Goal: Task Accomplishment & Management: Use online tool/utility

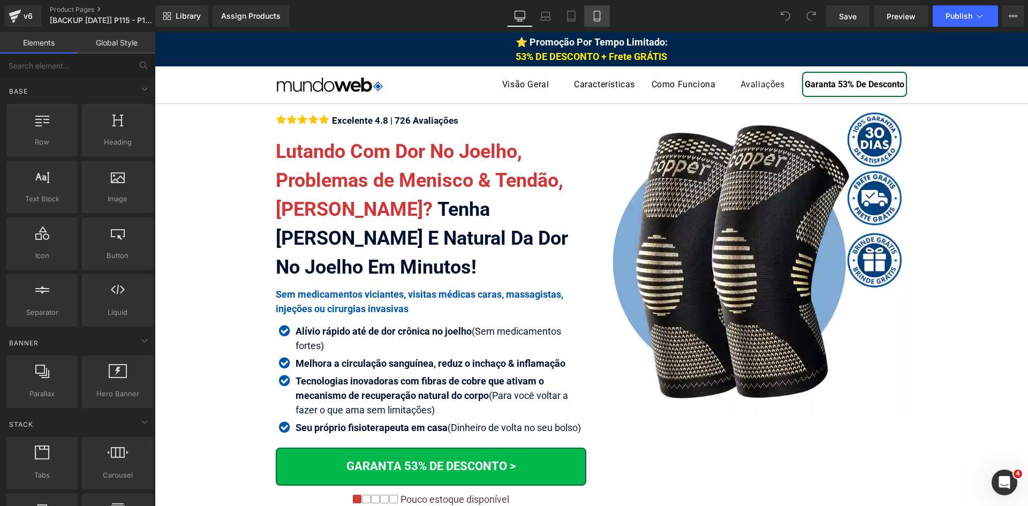
click at [597, 13] on icon at bounding box center [597, 16] width 11 height 11
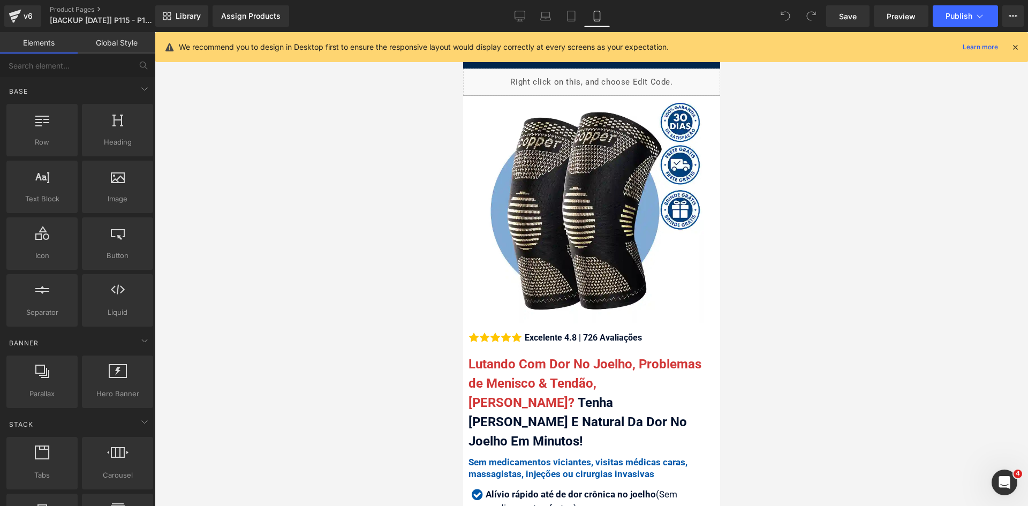
scroll to position [214, 0]
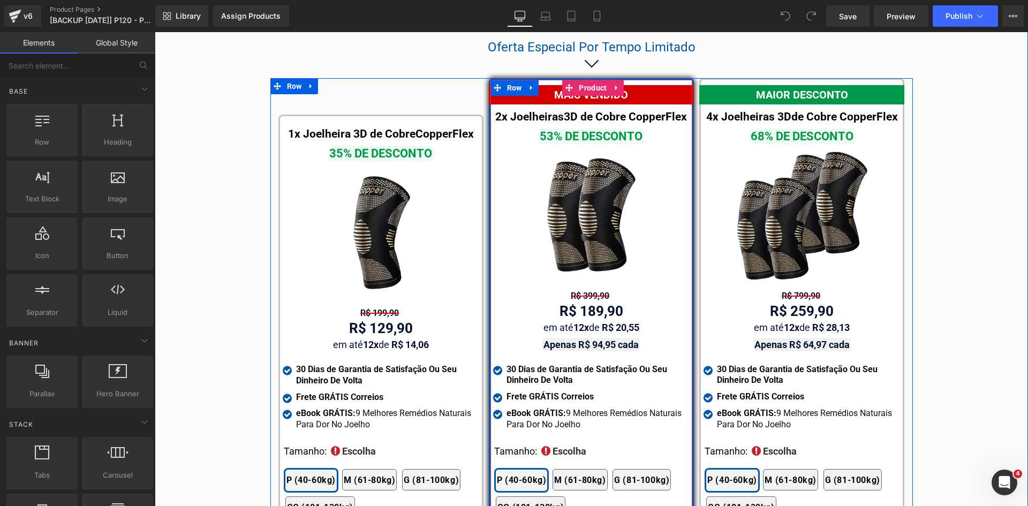
scroll to position [6225, 0]
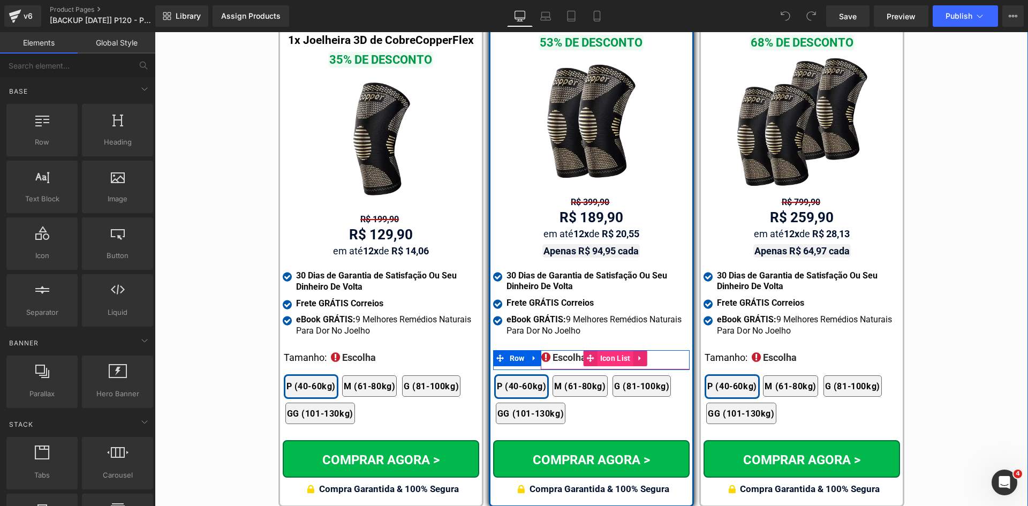
click at [601, 350] on span "Icon List" at bounding box center [616, 358] width 36 height 16
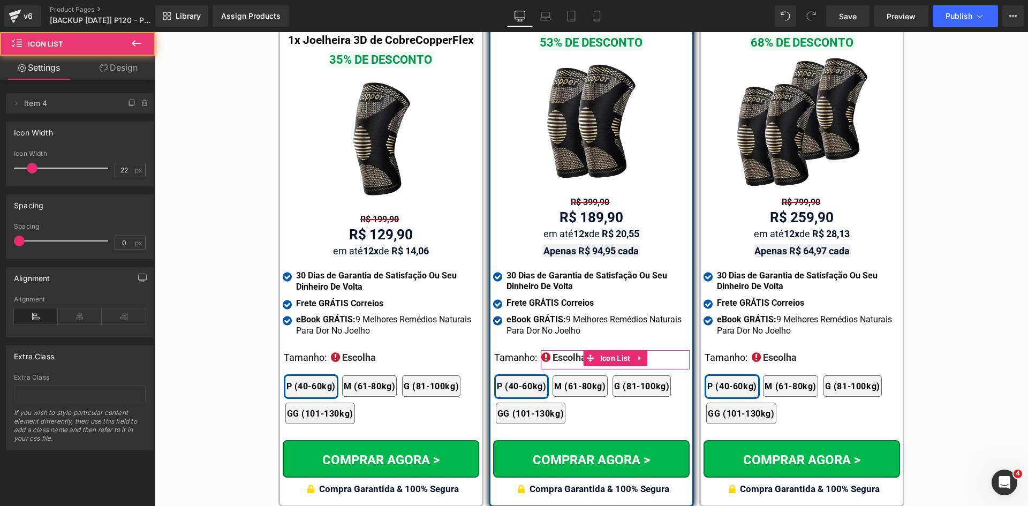
click at [101, 64] on icon at bounding box center [104, 68] width 9 height 9
click at [0, 0] on div "Spacing" at bounding box center [0, 0] width 0 height 0
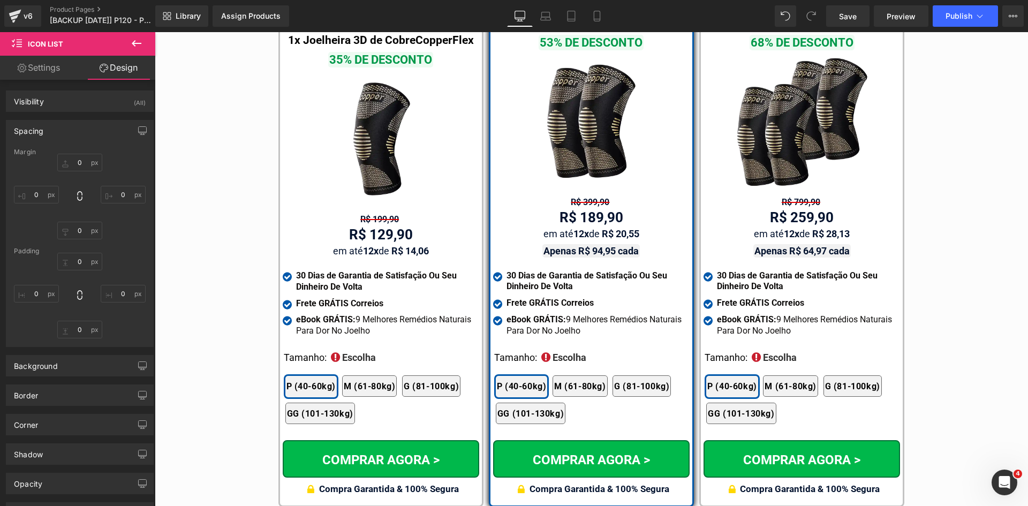
type input "0"
type input "-4"
type input "0"
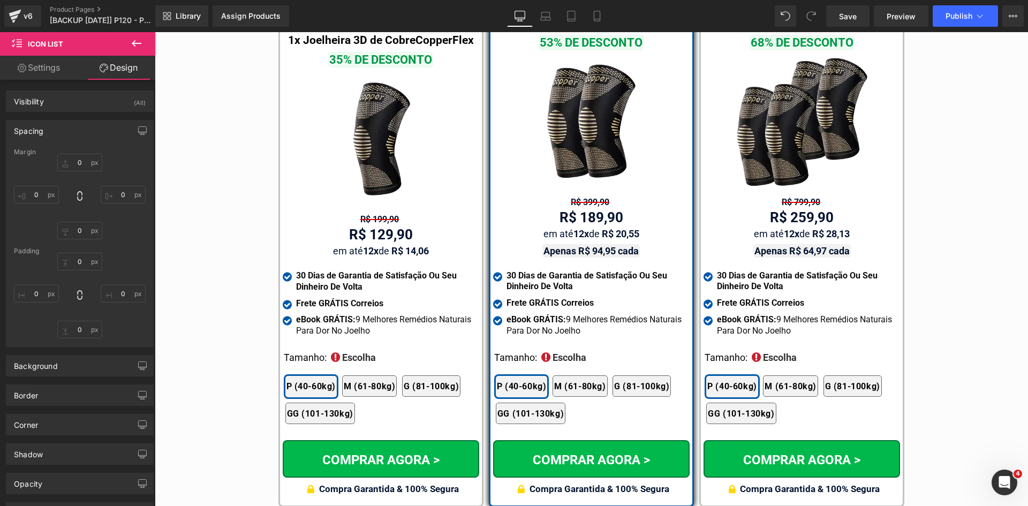
type input "0"
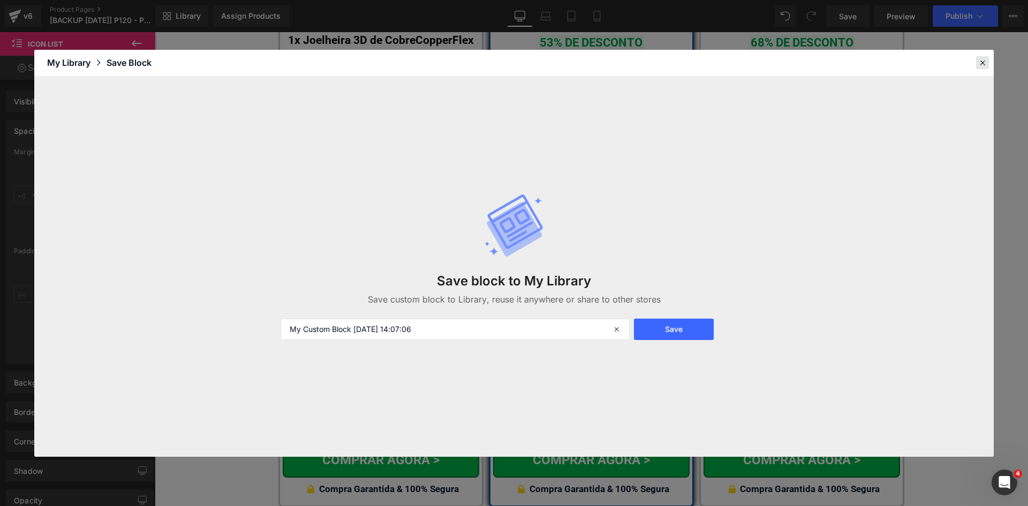
click at [0, 0] on icon at bounding box center [0, 0] width 0 height 0
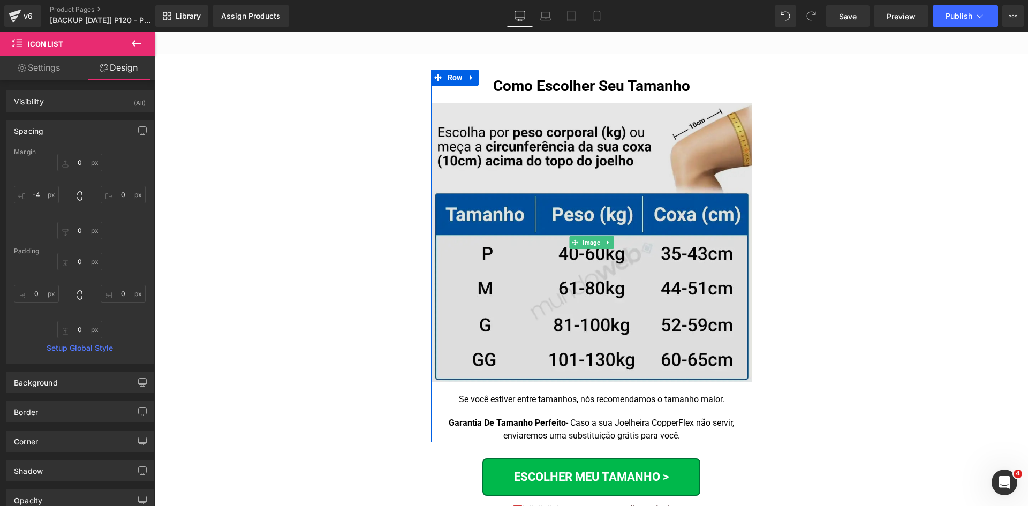
scroll to position [6814, 0]
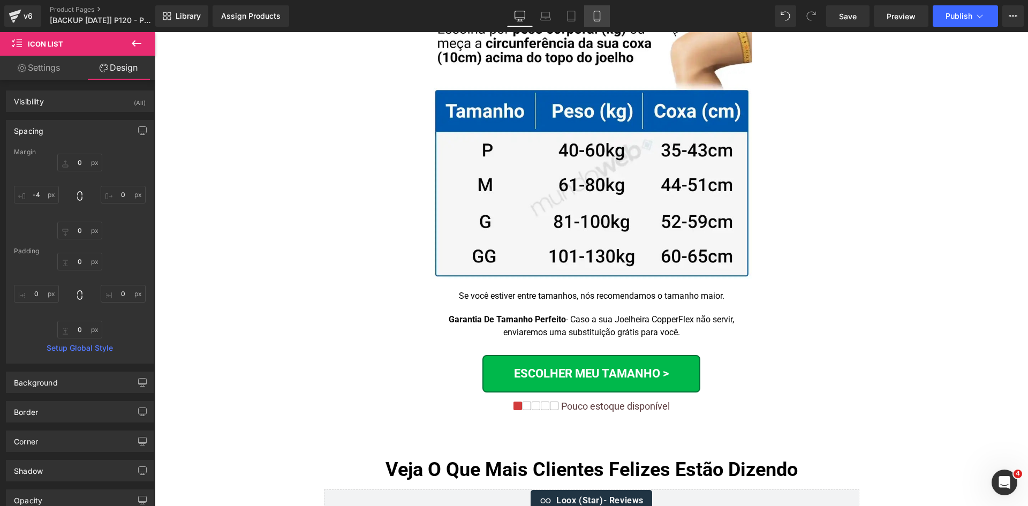
click at [600, 18] on icon at bounding box center [597, 16] width 6 height 10
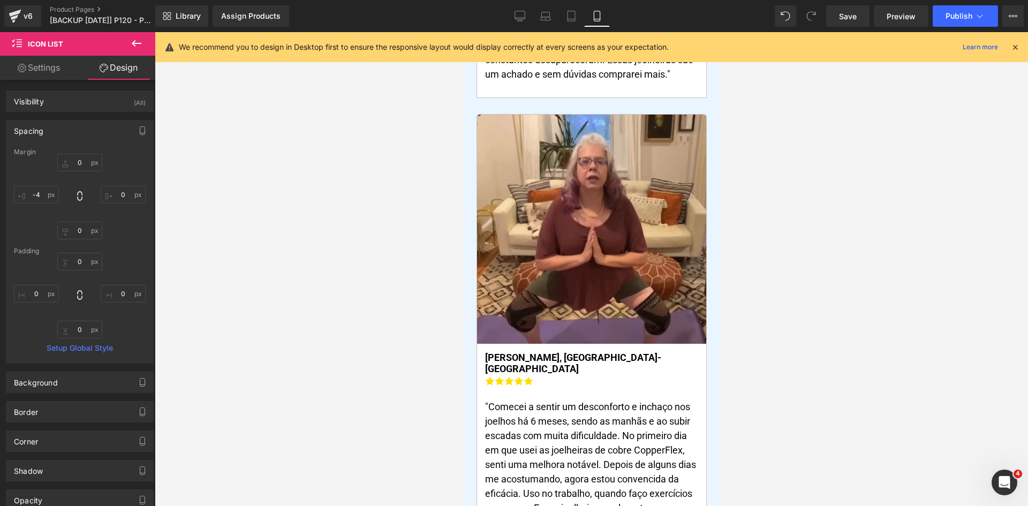
type input "0"
type input "10"
type input "0"
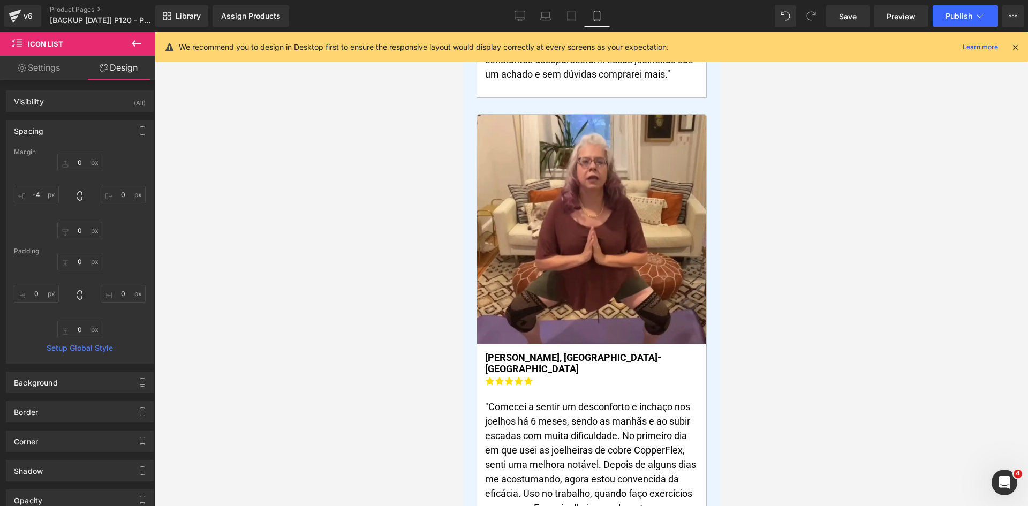
type input "0"
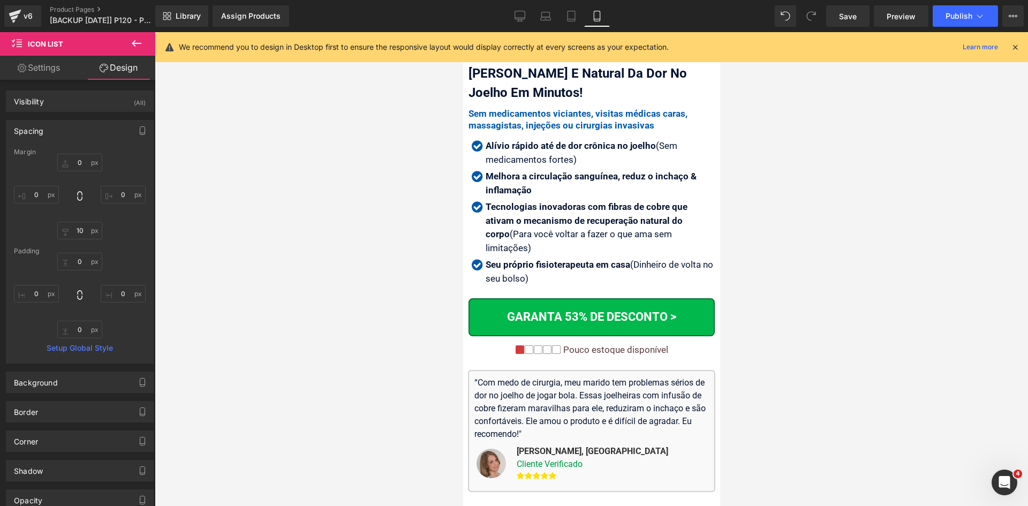
scroll to position [428, 0]
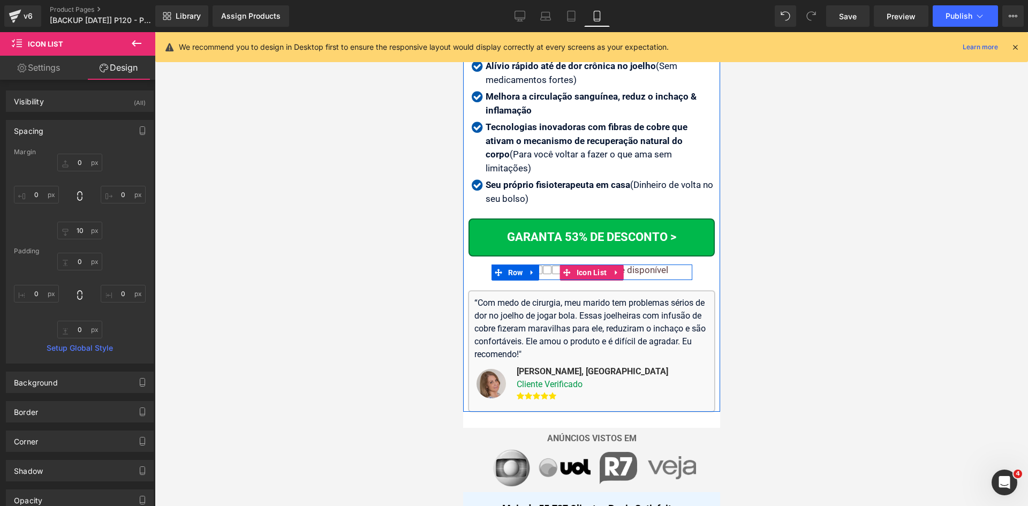
click at [654, 265] on div "Pouco estoque disponível" at bounding box center [614, 270] width 108 height 11
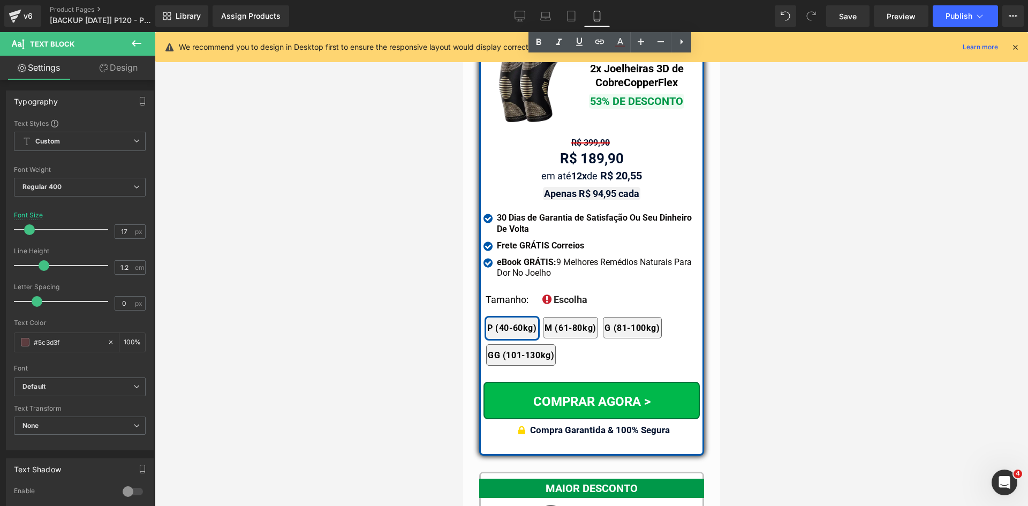
scroll to position [9312, 0]
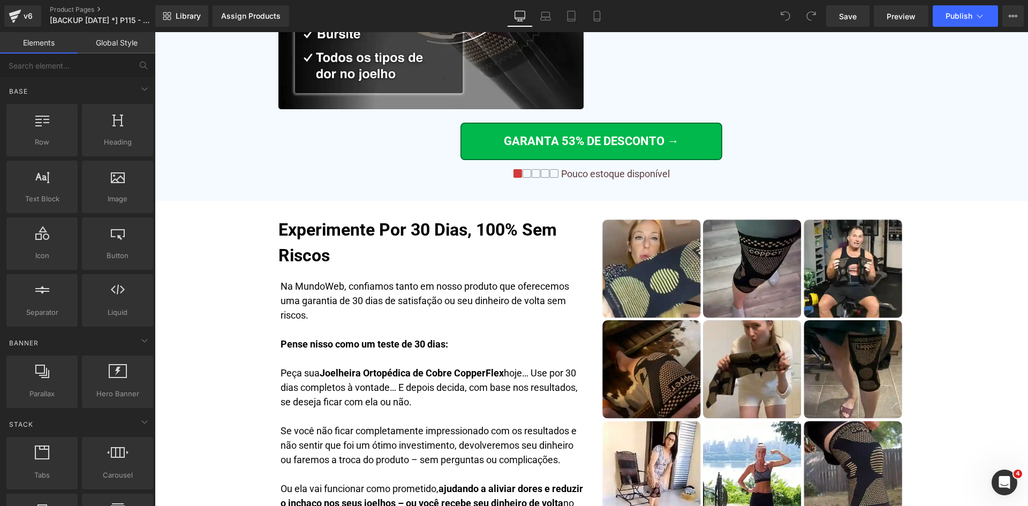
scroll to position [3699, 0]
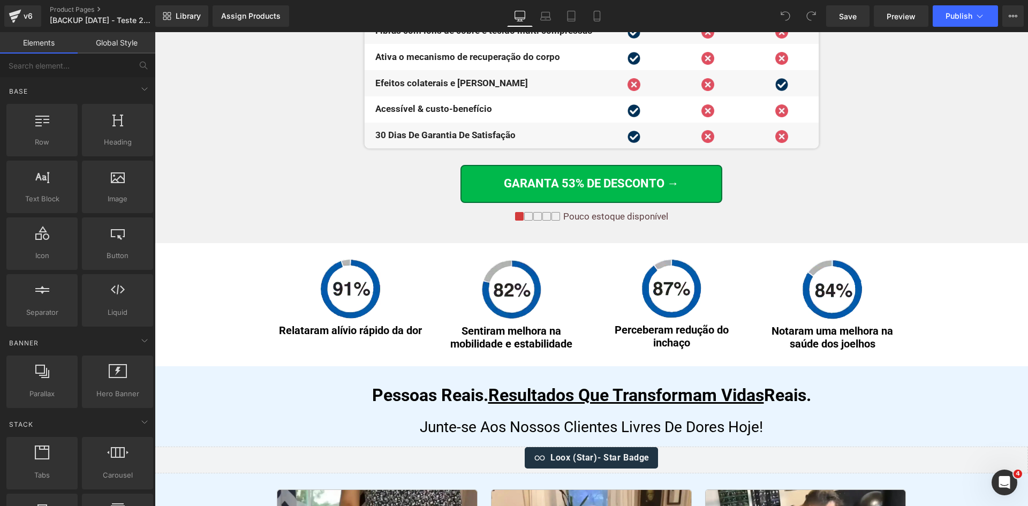
scroll to position [4202, 0]
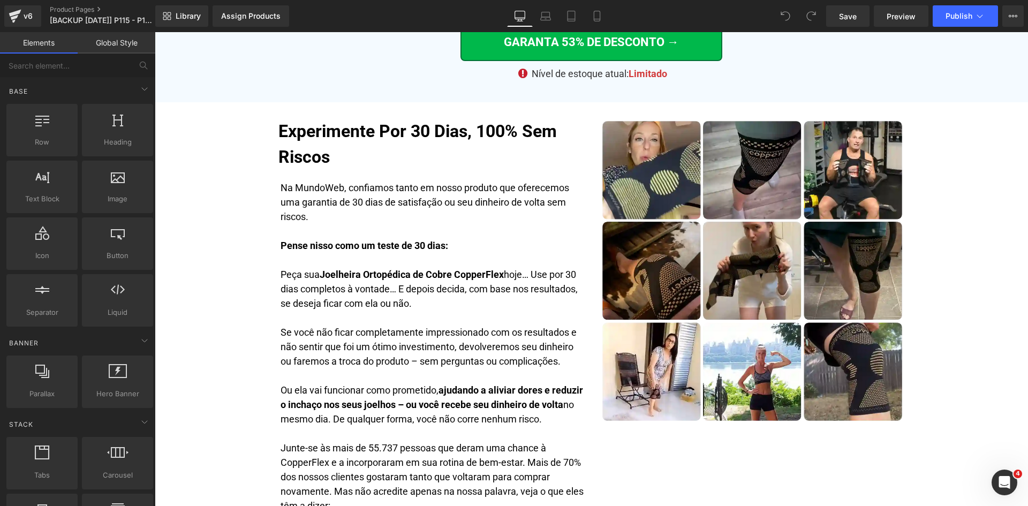
scroll to position [3489, 0]
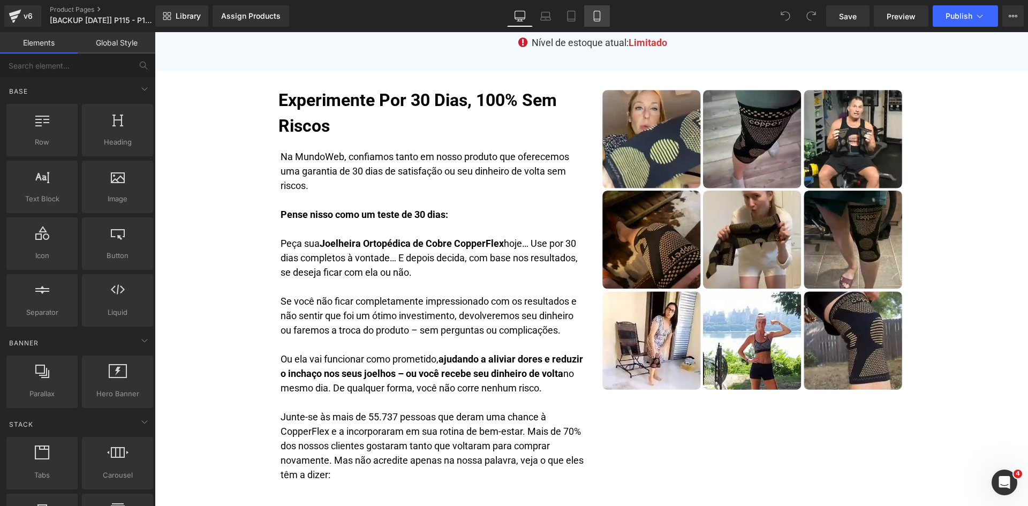
click at [603, 17] on link "Mobile" at bounding box center [597, 15] width 26 height 21
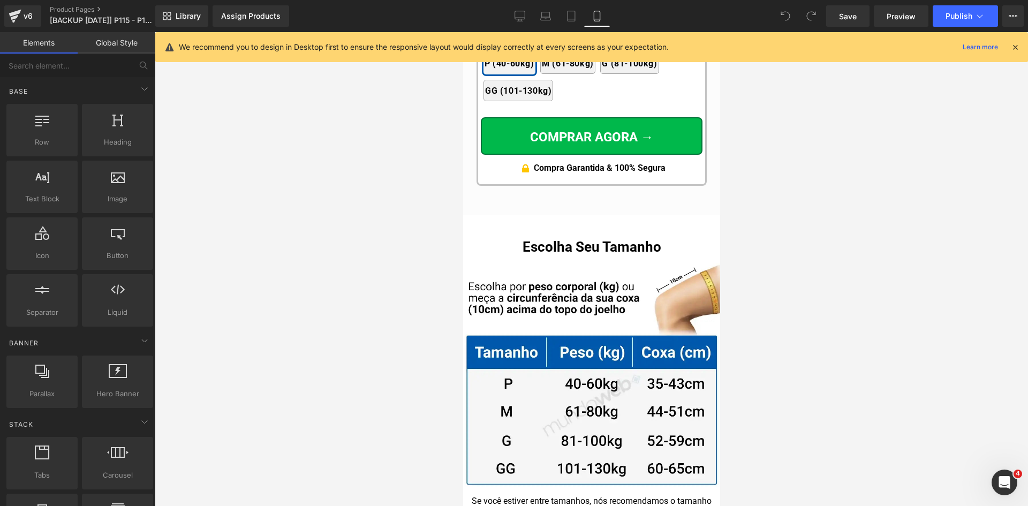
scroll to position [10938, 0]
